Goal: Find specific page/section: Find specific page/section

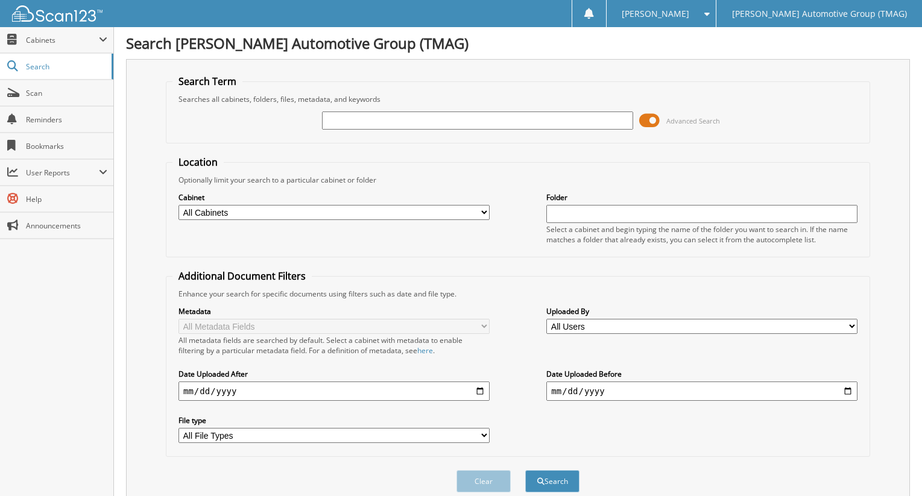
click at [357, 121] on input "text" at bounding box center [477, 121] width 311 height 18
type input "721365B"
click at [525, 471] on button "Search" at bounding box center [552, 482] width 54 height 22
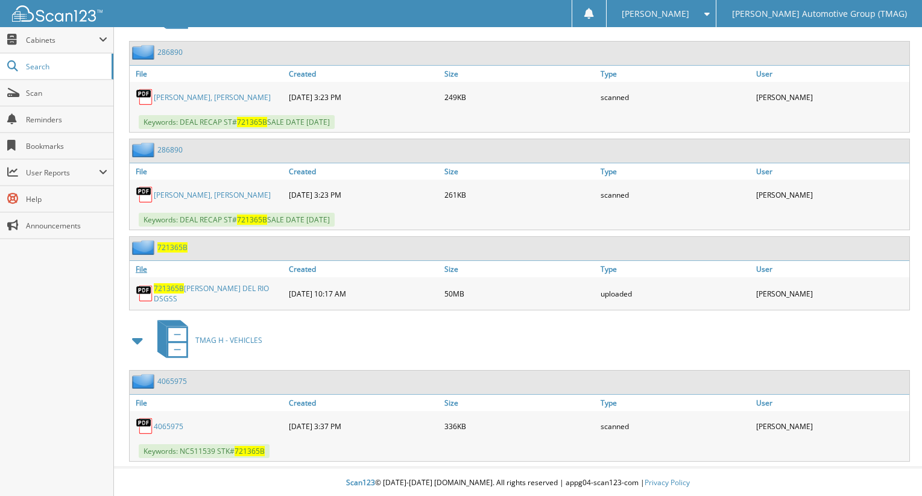
scroll to position [451, 0]
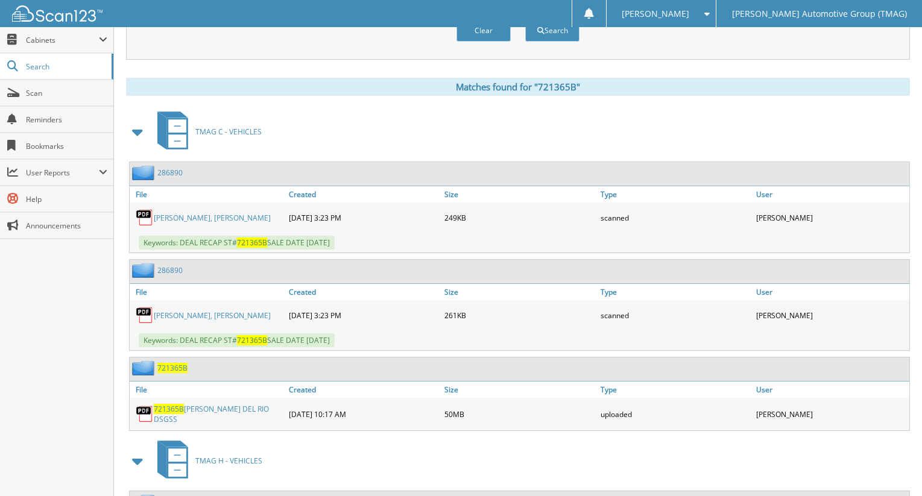
click at [180, 366] on span "721365B" at bounding box center [172, 368] width 30 height 10
